Goal: Task Accomplishment & Management: Complete application form

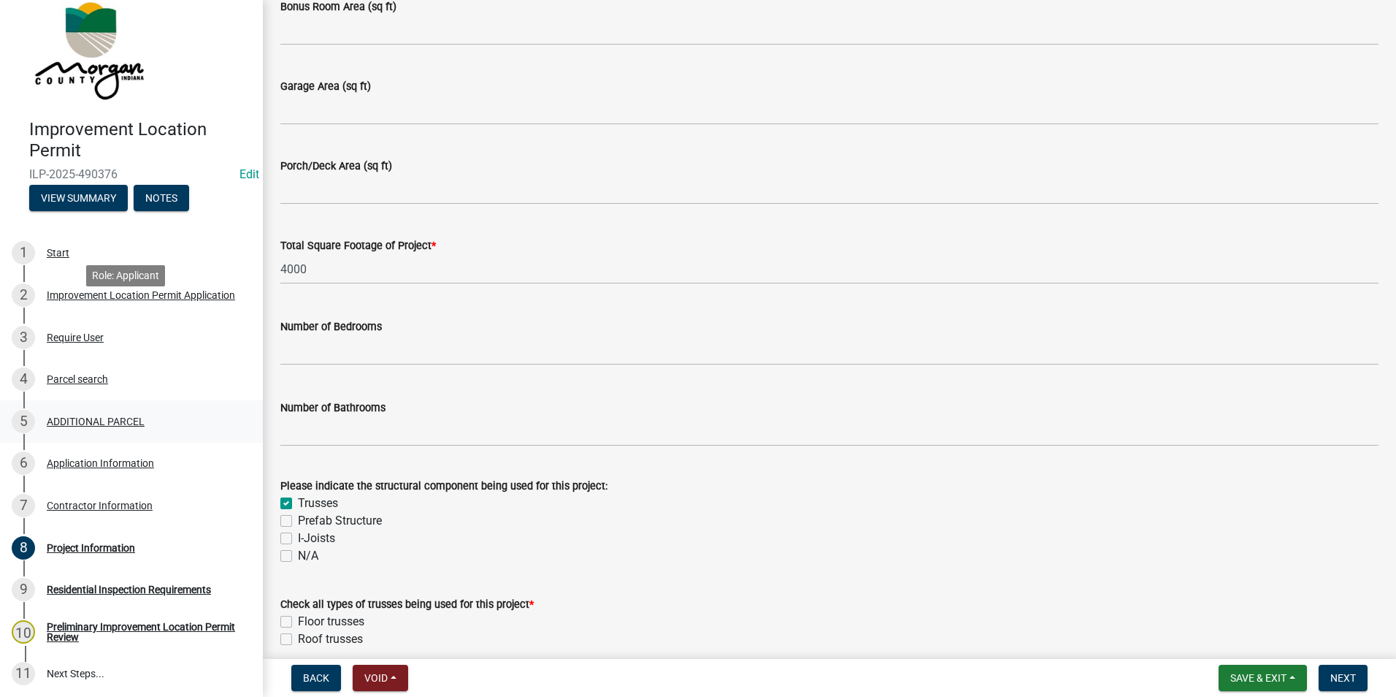
scroll to position [122, 0]
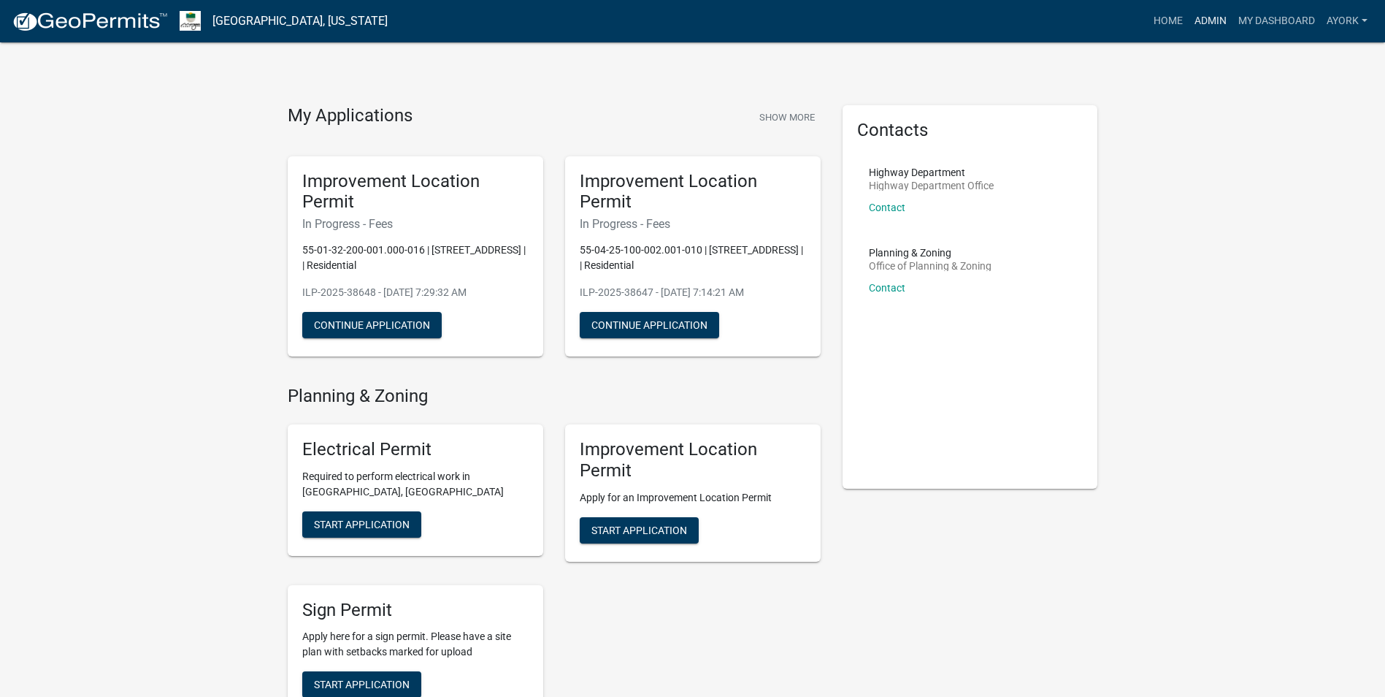
click at [1220, 23] on link "Admin" at bounding box center [1211, 21] width 44 height 28
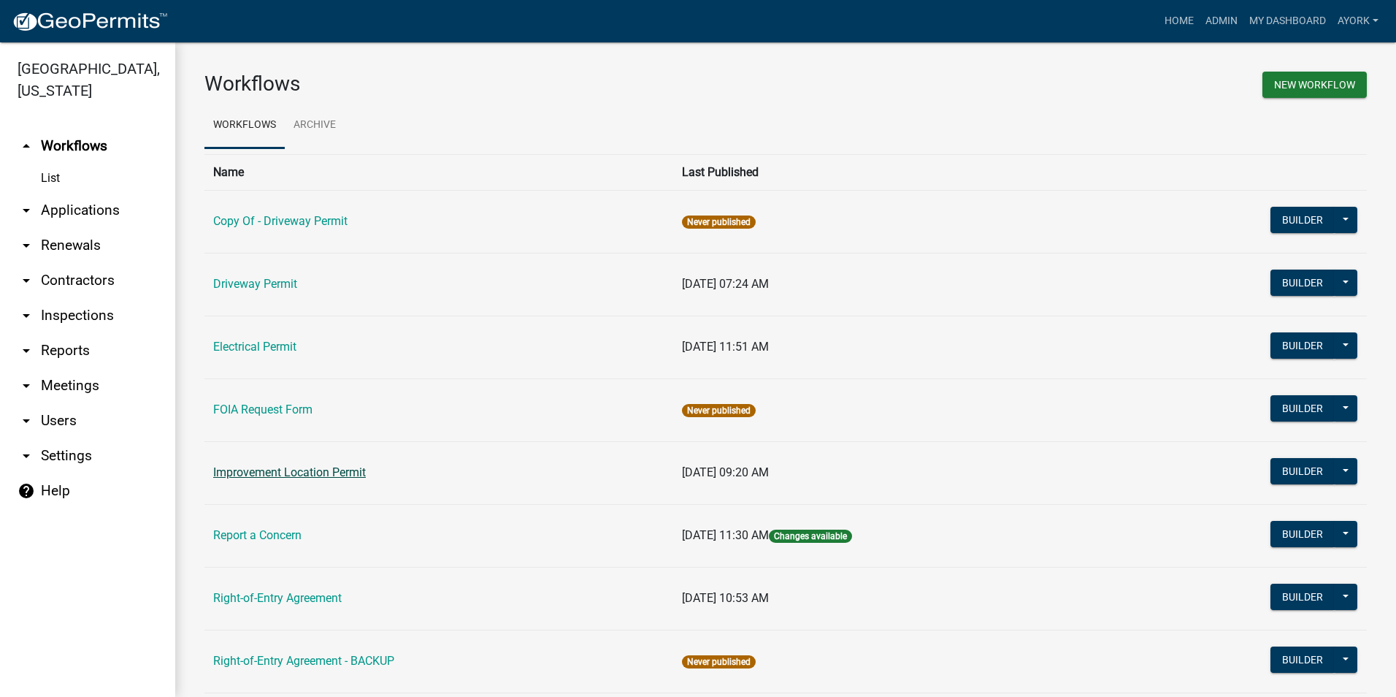
click at [329, 472] on link "Improvement Location Permit" at bounding box center [289, 472] width 153 height 14
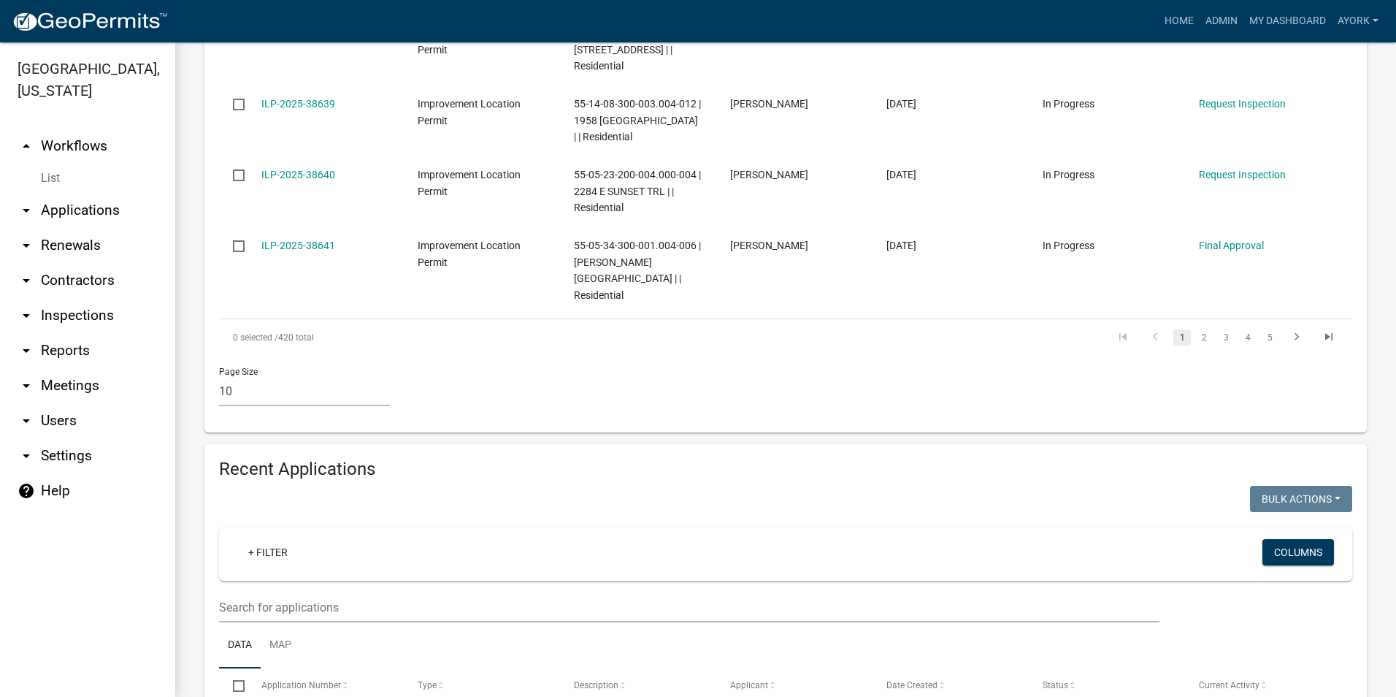
scroll to position [949, 0]
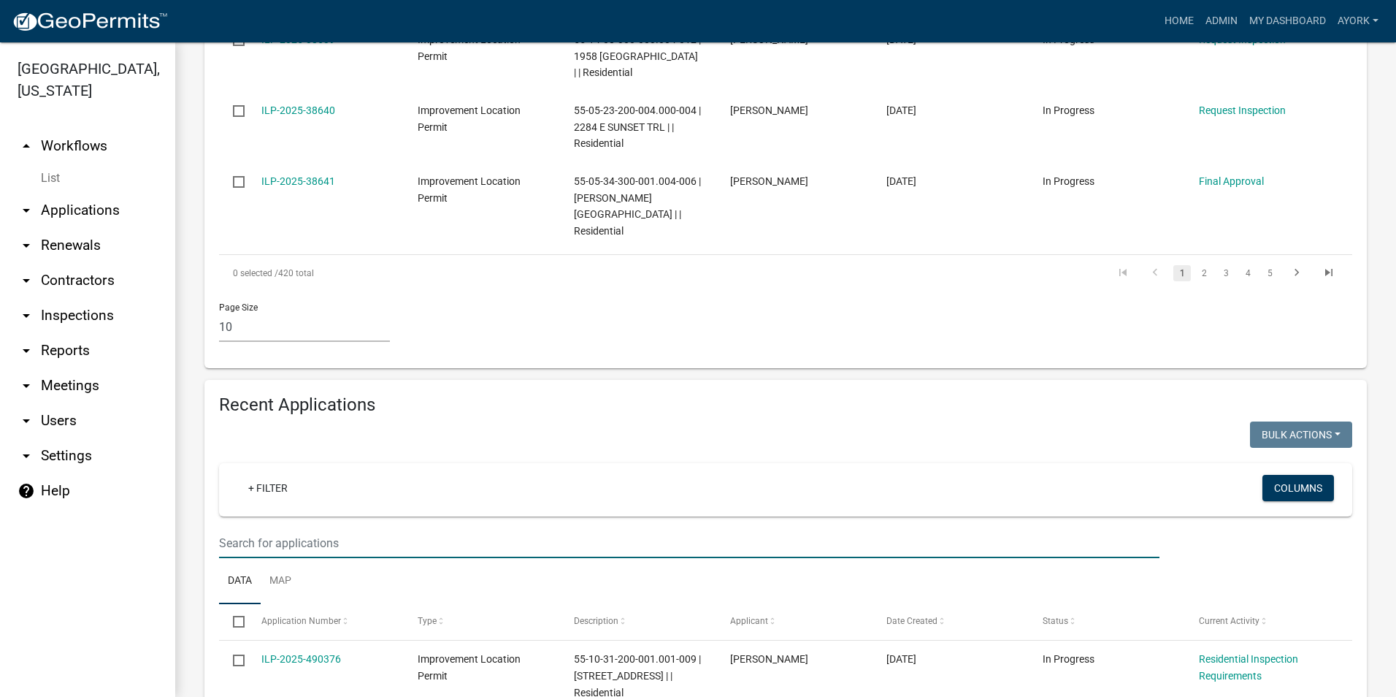
click at [326, 528] on input "text" at bounding box center [689, 543] width 941 height 30
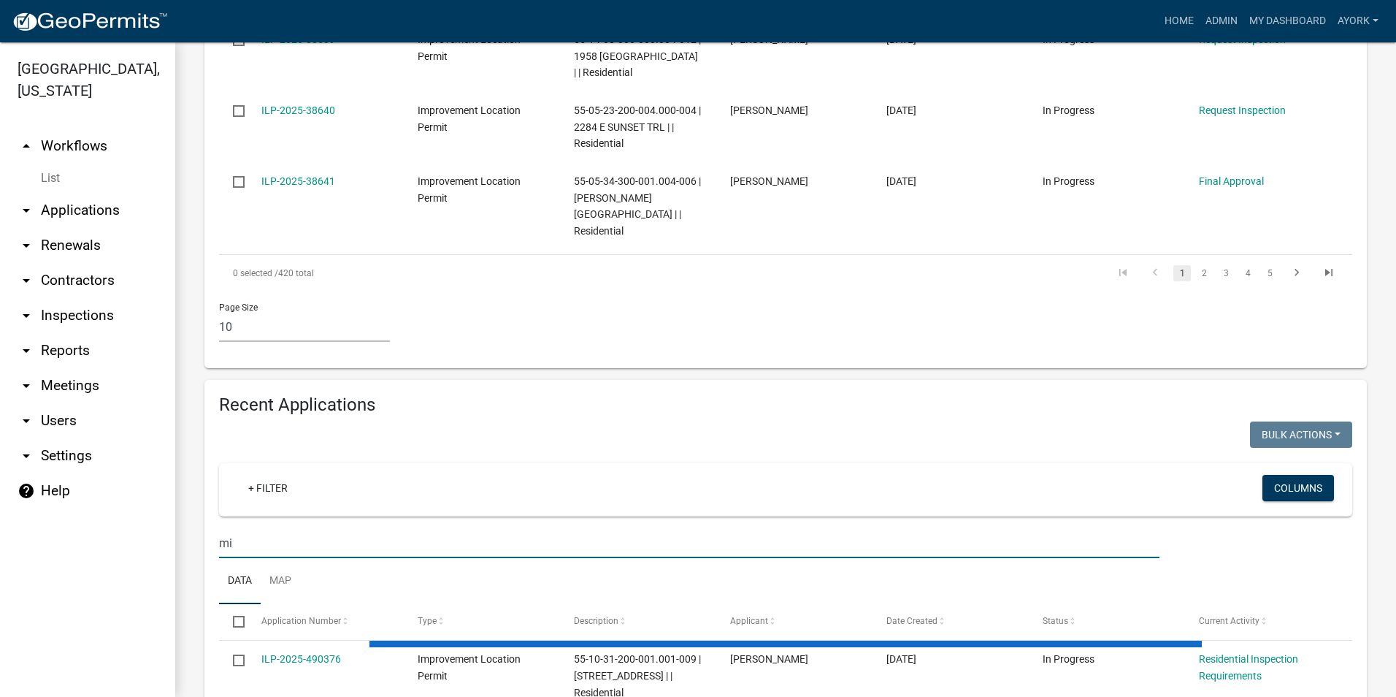
type input "m"
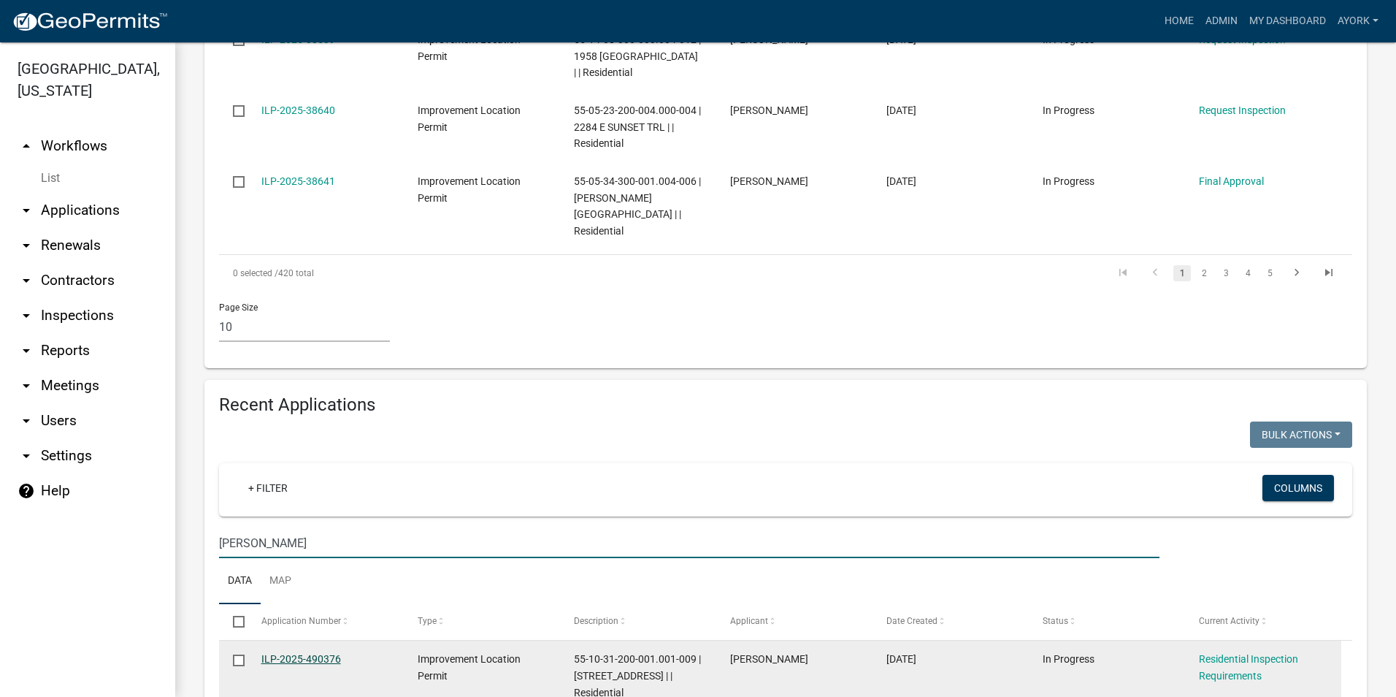
type input "[PERSON_NAME]"
click at [317, 653] on link "ILP-2025-490376" at bounding box center [301, 659] width 80 height 12
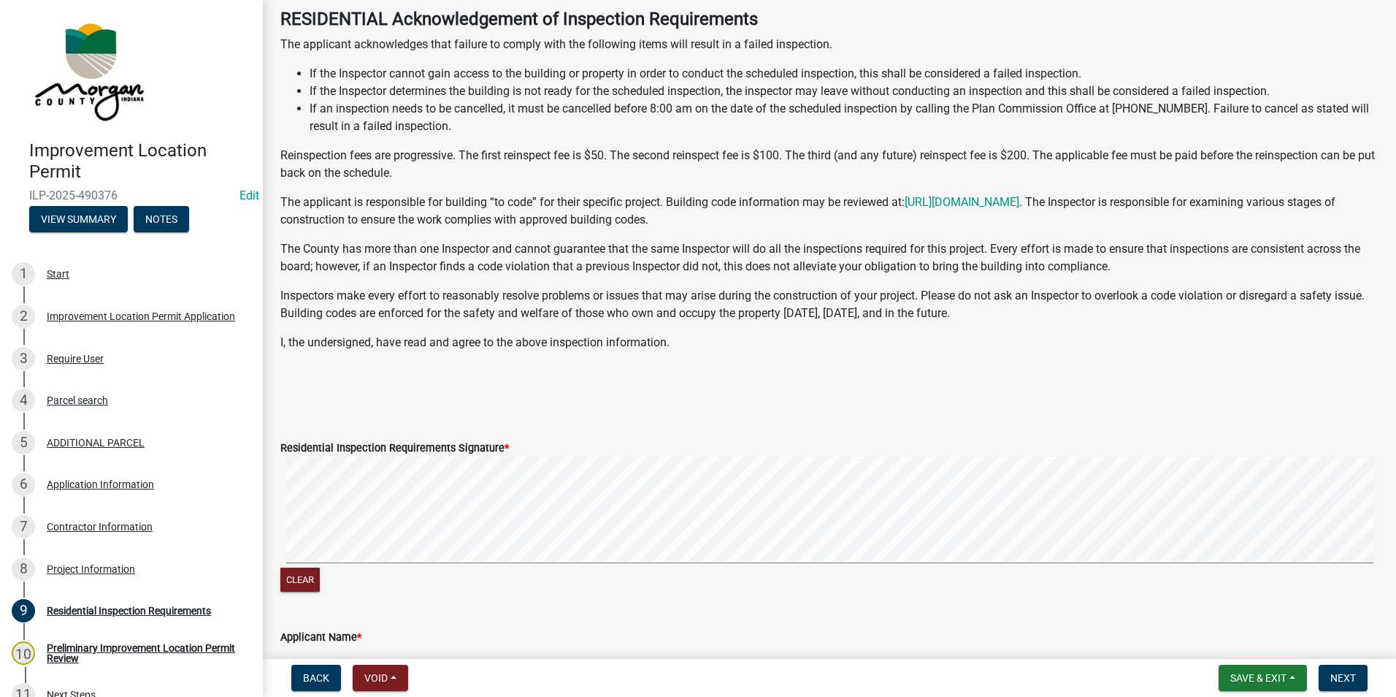
scroll to position [146, 0]
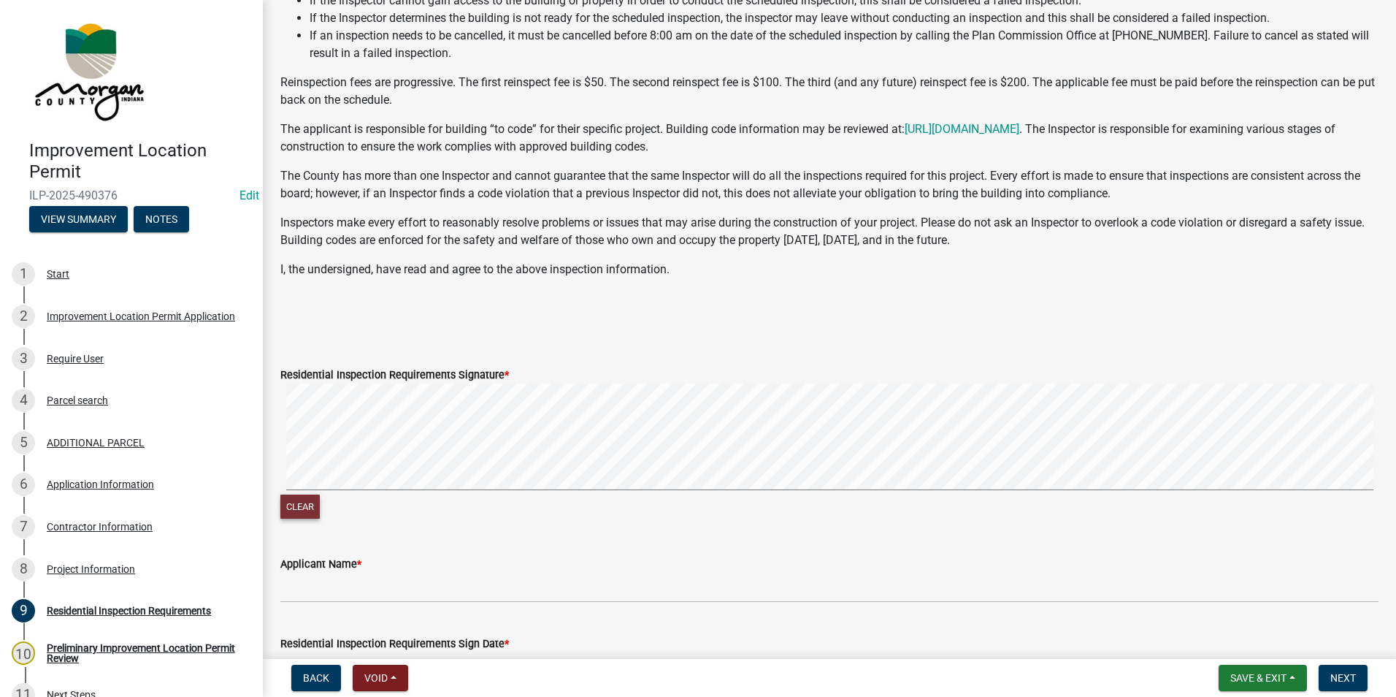
click at [297, 511] on button "Clear" at bounding box center [299, 506] width 39 height 24
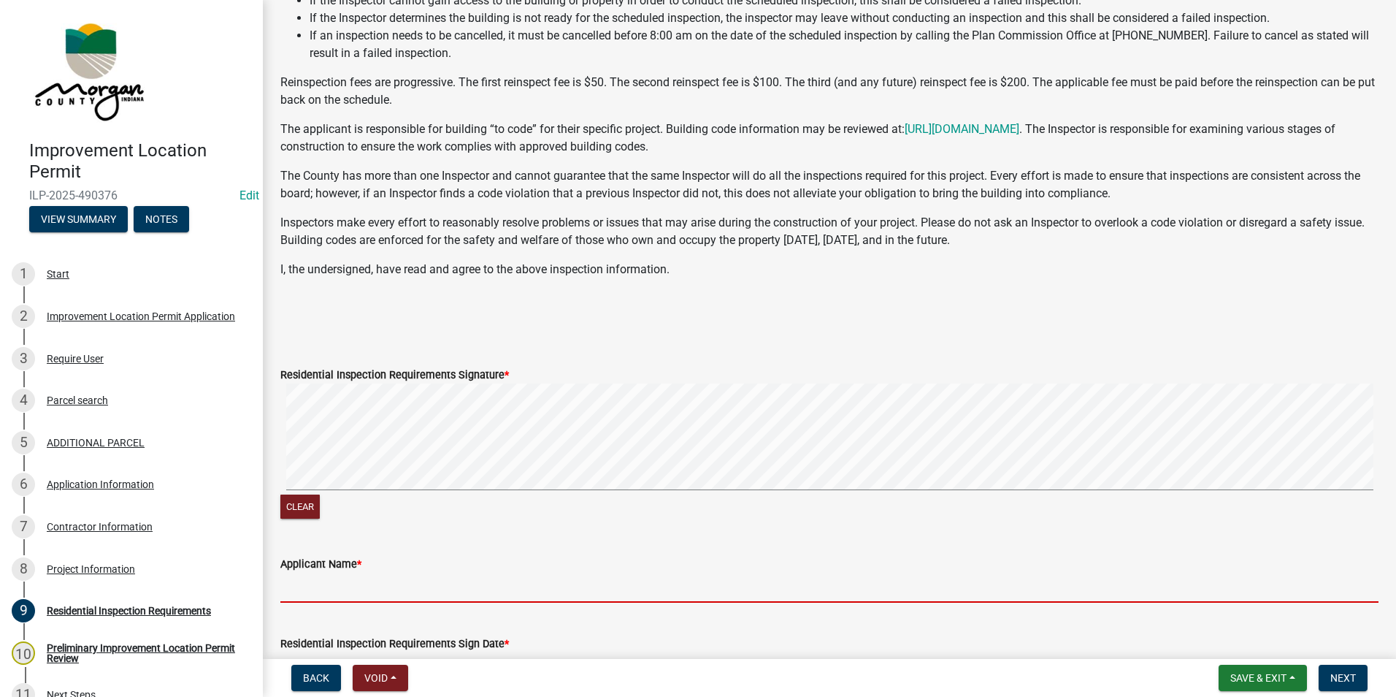
click at [371, 580] on input "Applicant Name *" at bounding box center [829, 588] width 1098 height 30
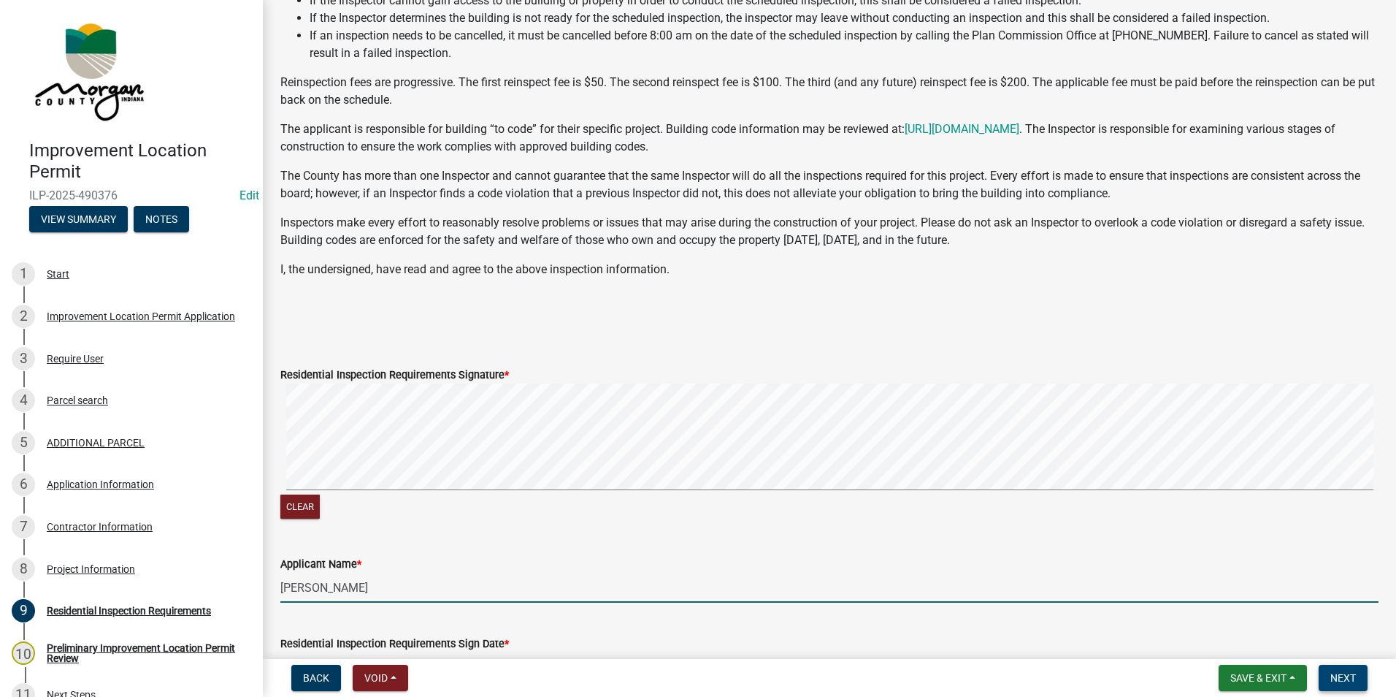
type input "[PERSON_NAME]"
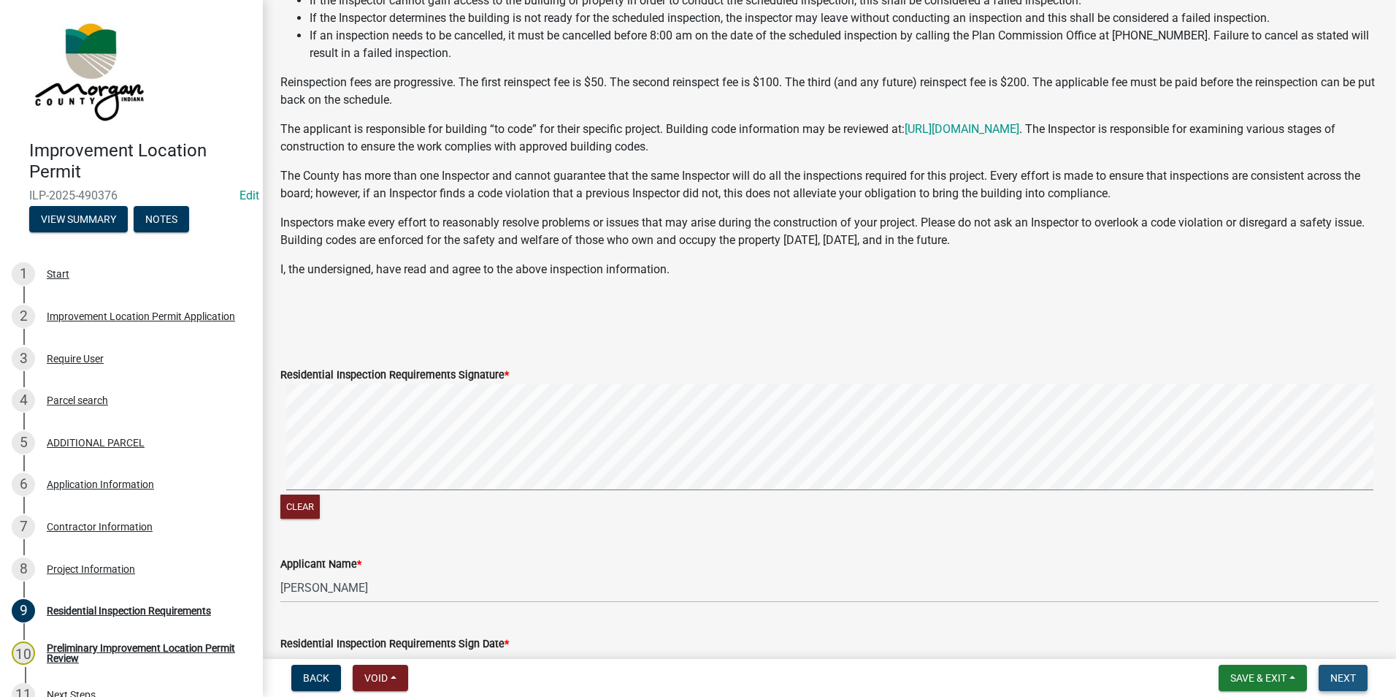
click at [1350, 674] on span "Next" at bounding box center [1344, 678] width 26 height 12
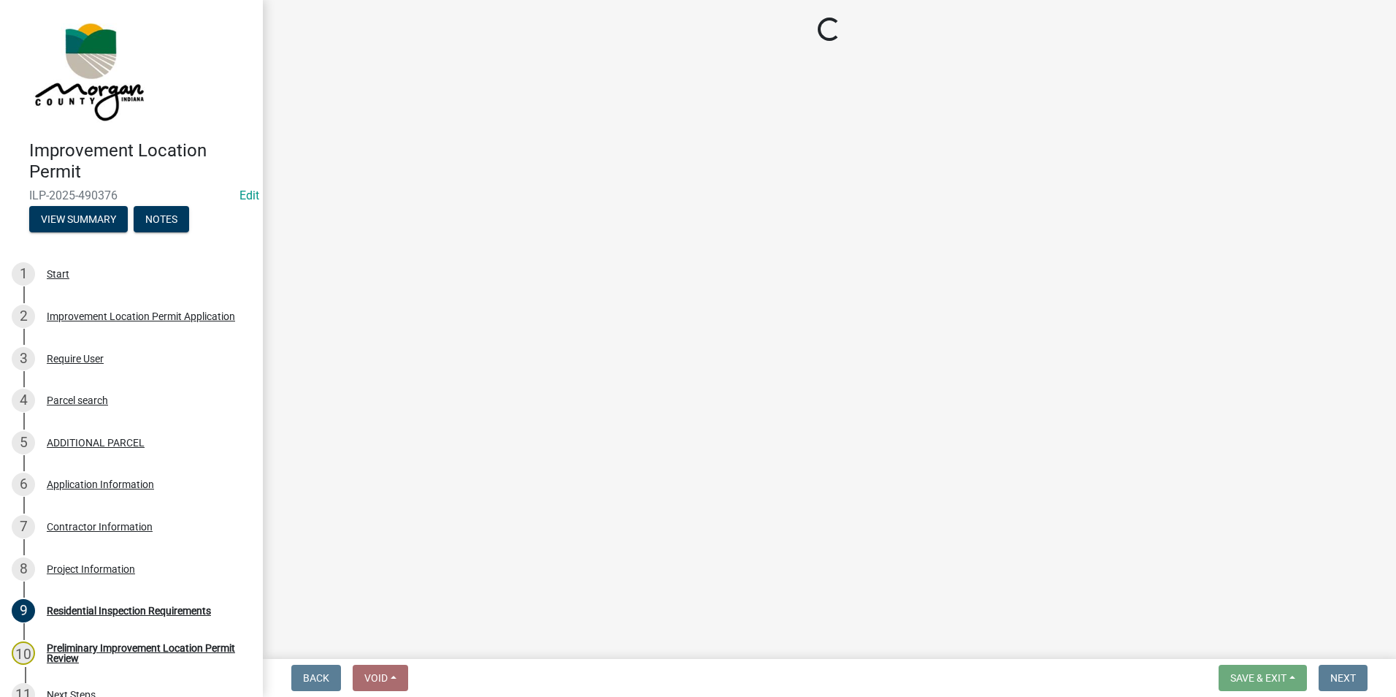
scroll to position [0, 0]
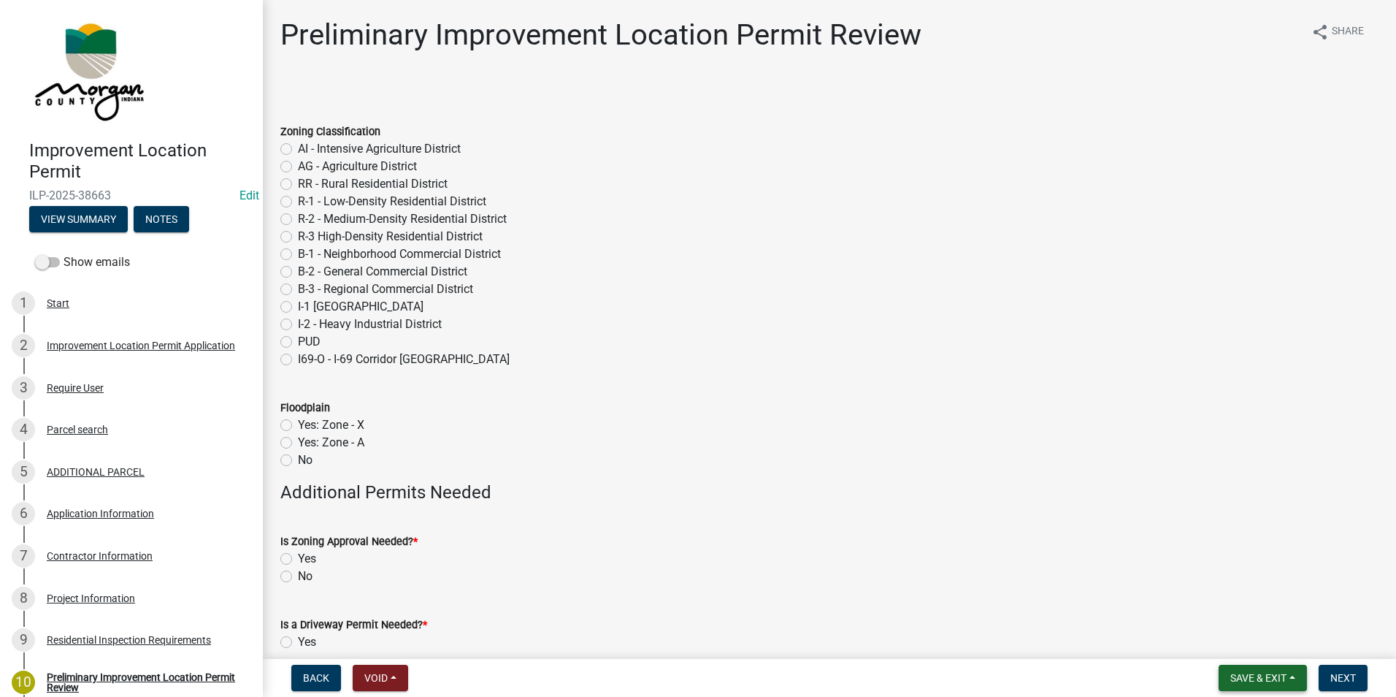
click at [1279, 675] on span "Save & Exit" at bounding box center [1259, 678] width 56 height 12
click at [1226, 641] on button "Save & Exit" at bounding box center [1248, 639] width 117 height 35
